Goal: Task Accomplishment & Management: Manage account settings

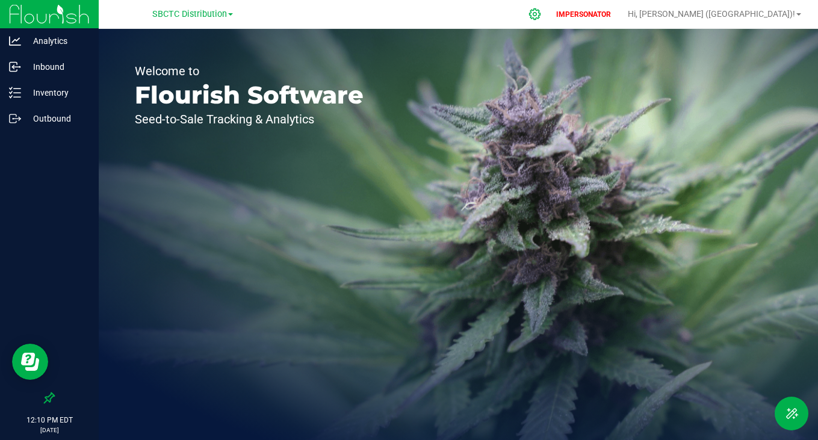
click at [541, 17] on icon at bounding box center [535, 14] width 13 height 13
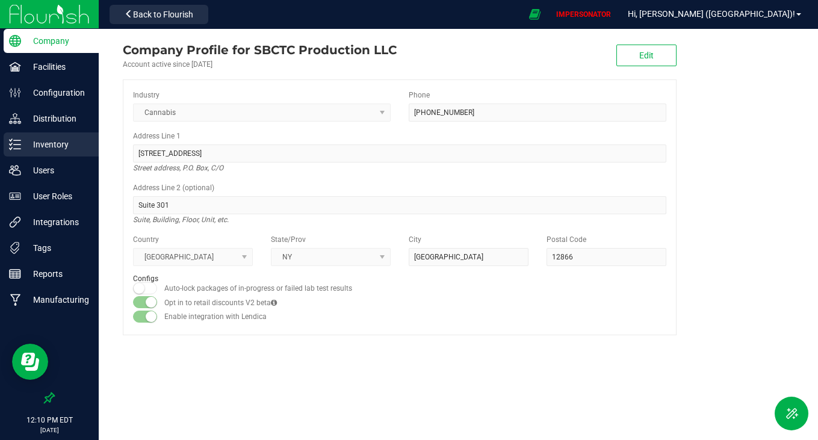
click at [29, 142] on p "Inventory" at bounding box center [57, 144] width 72 height 14
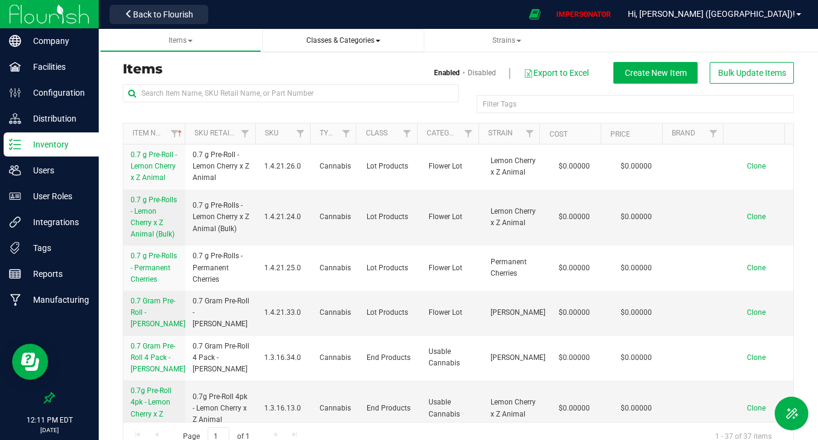
click at [347, 39] on span "Classes & Categories" at bounding box center [344, 40] width 74 height 8
click at [329, 67] on li "All classes" at bounding box center [343, 72] width 143 height 17
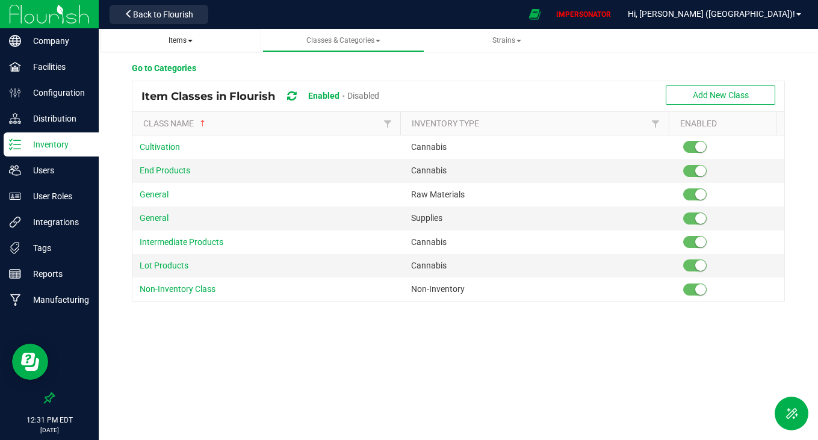
click at [179, 42] on span "Items" at bounding box center [181, 40] width 24 height 8
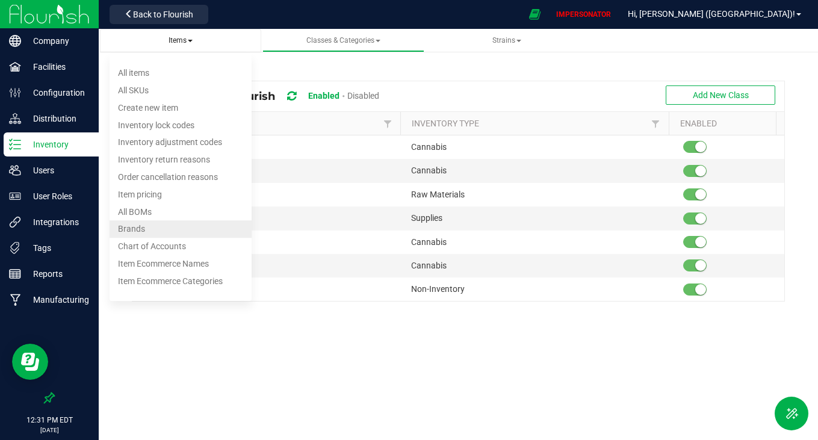
click at [158, 224] on li "Brands" at bounding box center [181, 229] width 143 height 17
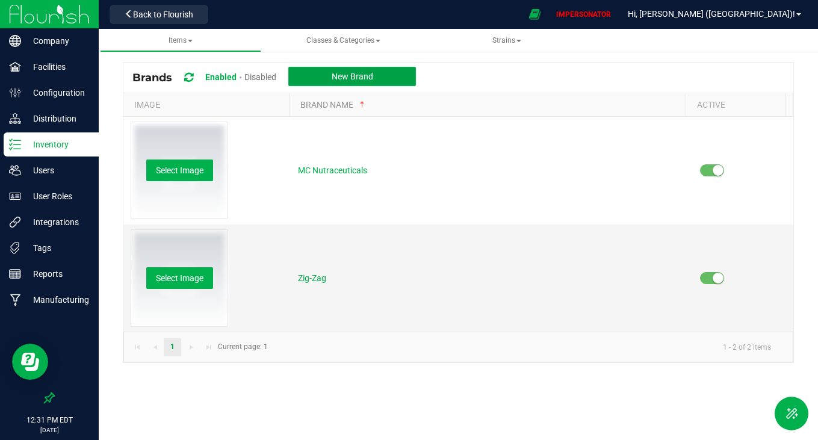
click at [364, 78] on span "New Brand" at bounding box center [353, 77] width 42 height 10
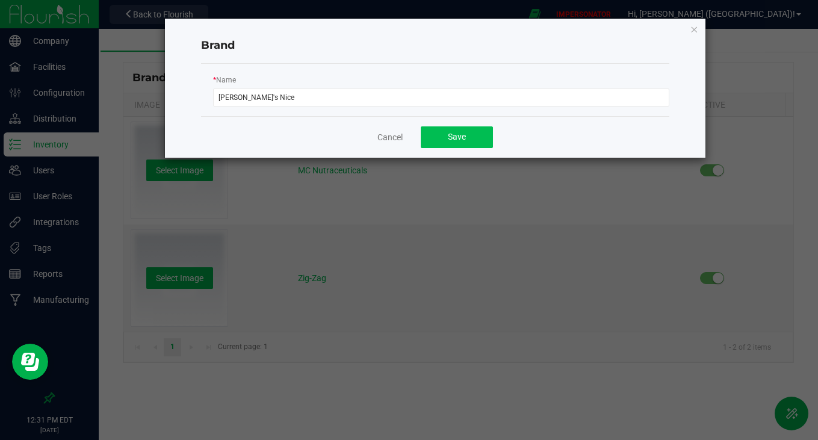
type input "[PERSON_NAME]'s Nice"
click at [475, 135] on button "Save" at bounding box center [457, 137] width 72 height 22
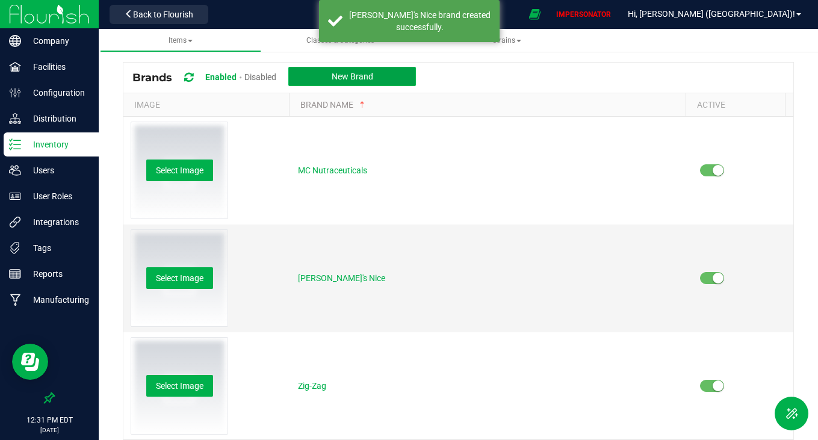
click at [377, 73] on button "New Brand" at bounding box center [352, 76] width 128 height 19
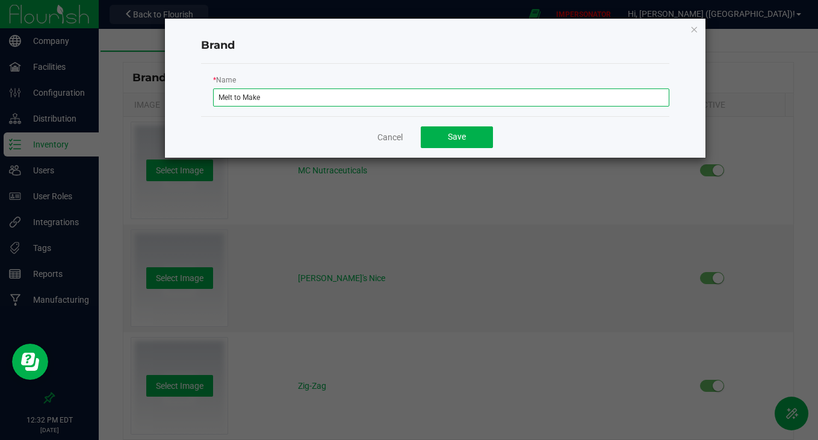
click at [237, 98] on input "Melt to Make" at bounding box center [441, 98] width 456 height 18
type input "Melt To Make"
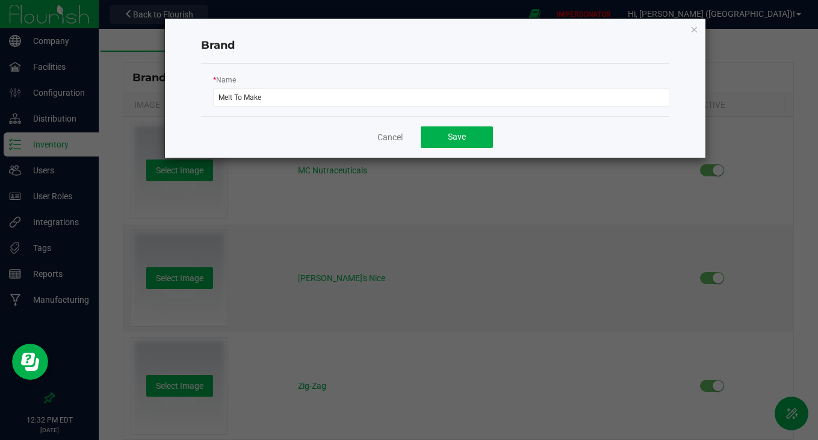
click at [276, 86] on div "* Name Melt To Make" at bounding box center [435, 89] width 469 height 33
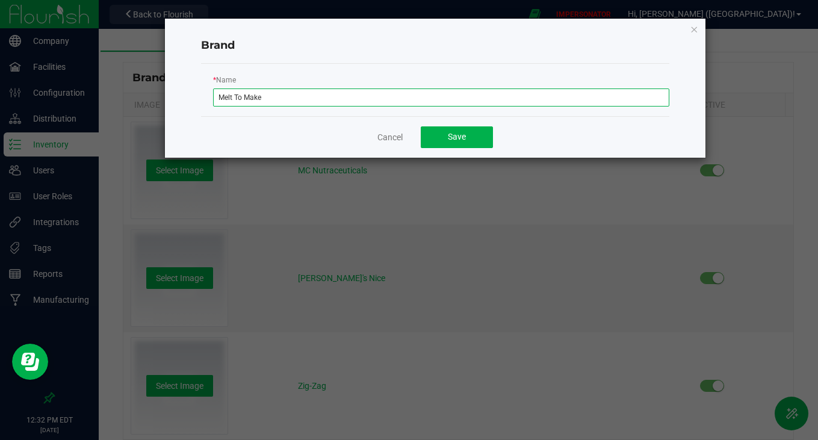
click at [251, 98] on input "Melt To Make" at bounding box center [441, 98] width 456 height 18
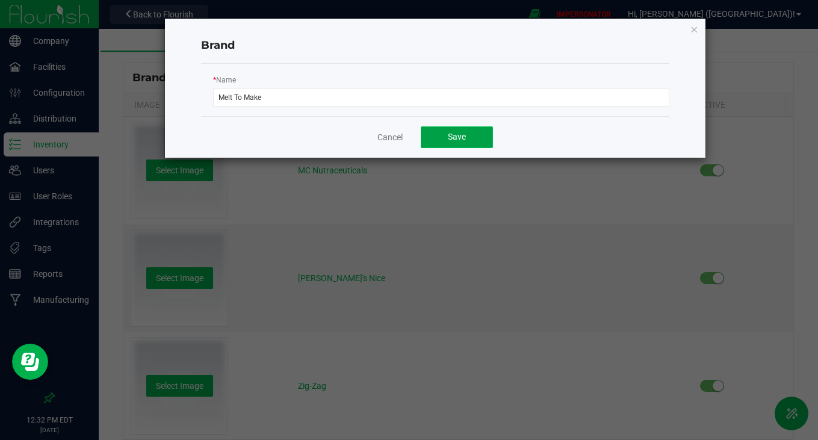
click at [453, 135] on span "Save" at bounding box center [457, 137] width 18 height 10
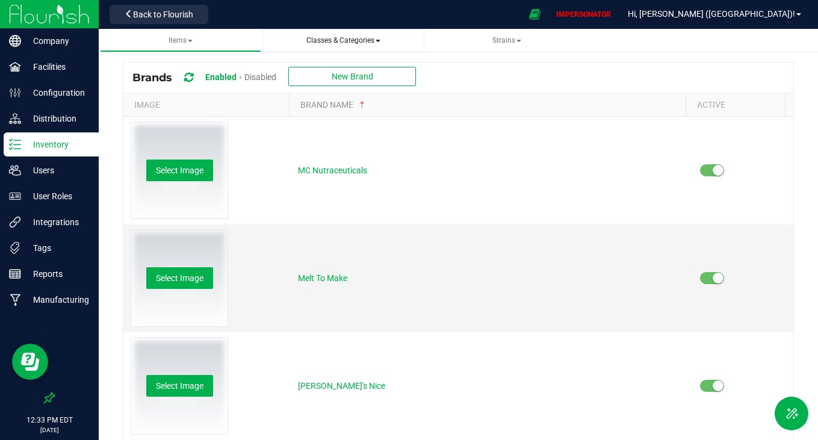
click at [338, 45] on span "Classes & Categories All classes All categories" at bounding box center [343, 41] width 143 height 10
click at [356, 40] on span "Classes & Categories" at bounding box center [344, 40] width 74 height 8
click at [330, 73] on li "All classes" at bounding box center [343, 72] width 143 height 17
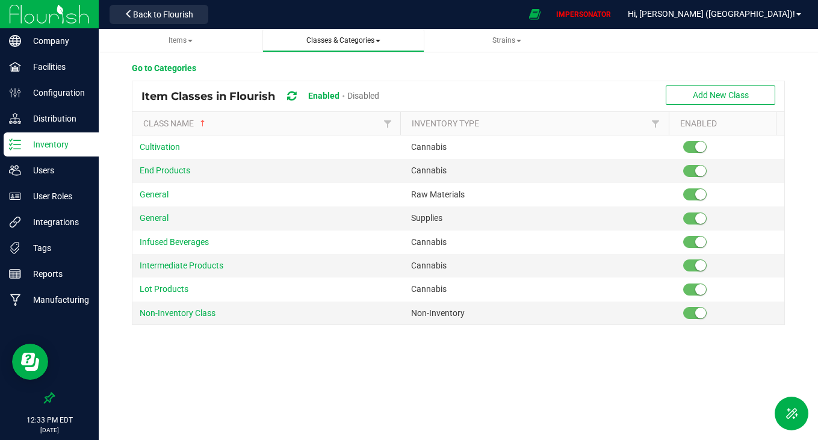
click at [359, 39] on span "Classes & Categories" at bounding box center [344, 40] width 74 height 8
click at [326, 94] on span "All categories" at bounding box center [306, 91] width 50 height 10
